Goal: Information Seeking & Learning: Learn about a topic

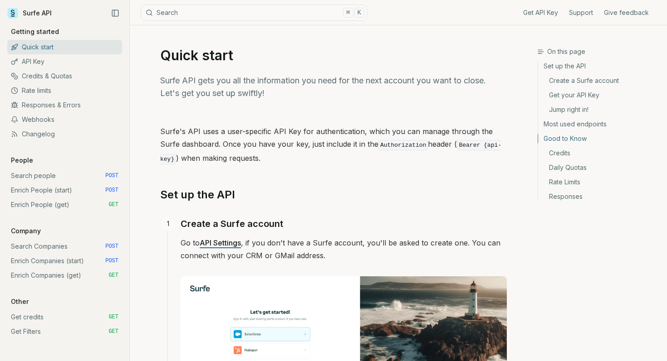
scroll to position [1219, 0]
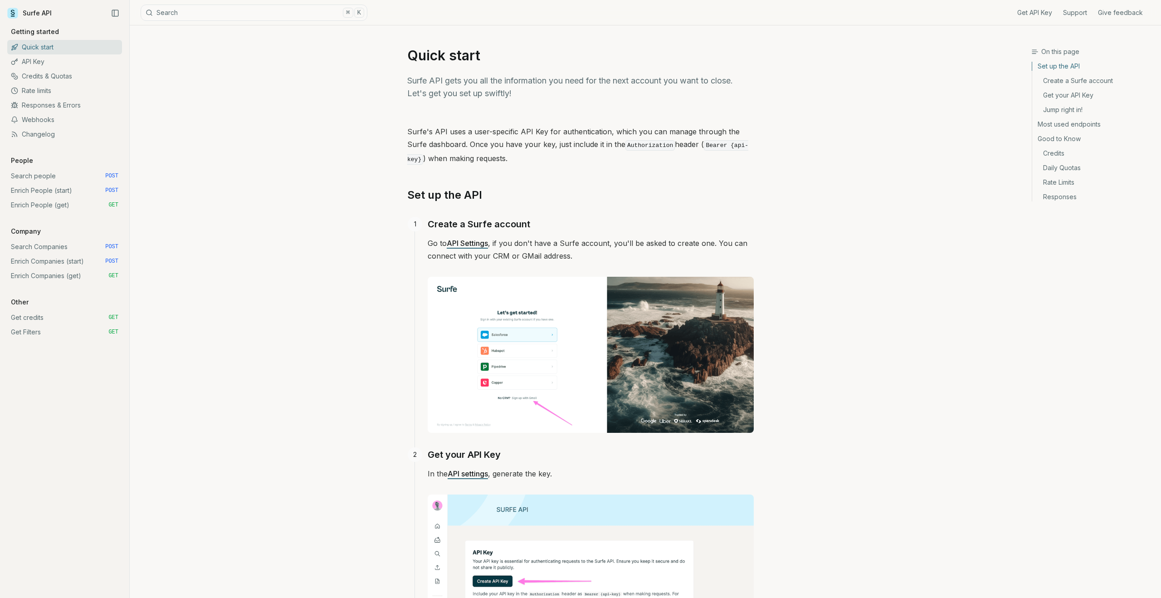
click at [16, 13] on icon at bounding box center [12, 13] width 11 height 11
